Goal: Find specific page/section: Find specific page/section

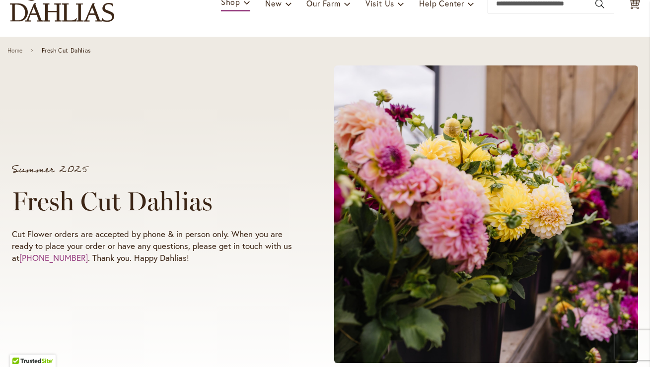
scroll to position [80, 0]
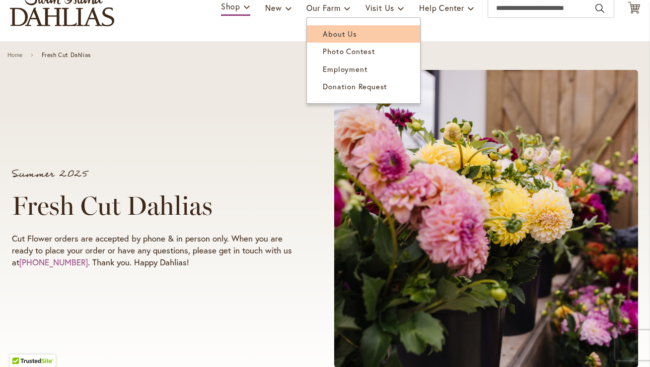
click at [334, 34] on span "About Us" at bounding box center [340, 34] width 34 height 10
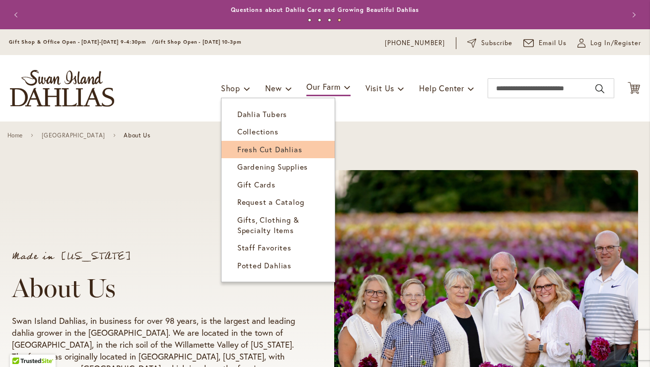
click at [256, 144] on link "Fresh Cut Dahlias" at bounding box center [277, 149] width 113 height 17
